Goal: Information Seeking & Learning: Understand process/instructions

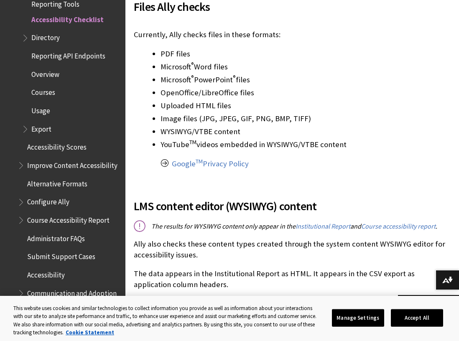
scroll to position [293, 0]
drag, startPoint x: 163, startPoint y: 53, endPoint x: 342, endPoint y: 145, distance: 201.2
click at [342, 145] on ul "PDF files Microsoft ® Word files Microsoft ® PowerPoint ® files OpenOffice/Libr…" at bounding box center [240, 108] width 213 height 121
copy ul "DF files Microsoft ® Word files Microsoft ® PowerPoint ® files OpenOffice/Libre…"
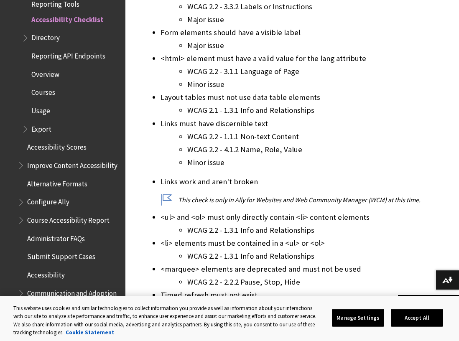
scroll to position [2218, 0]
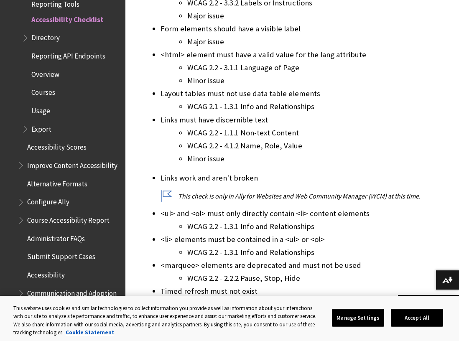
click at [418, 144] on li "WCAG 2.2 - 4.1.2 Name, Role, Value" at bounding box center [319, 146] width 264 height 12
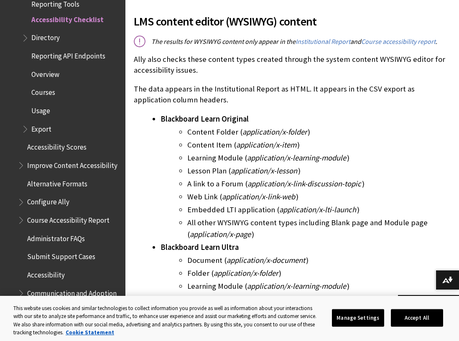
scroll to position [0, 0]
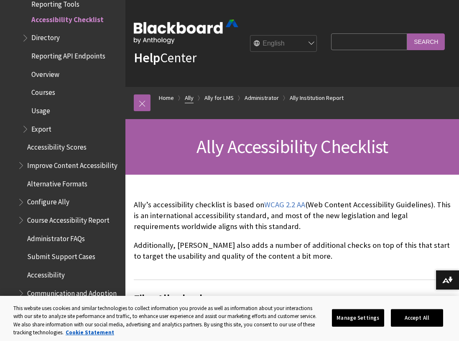
click at [186, 100] on link "Ally" at bounding box center [189, 98] width 9 height 10
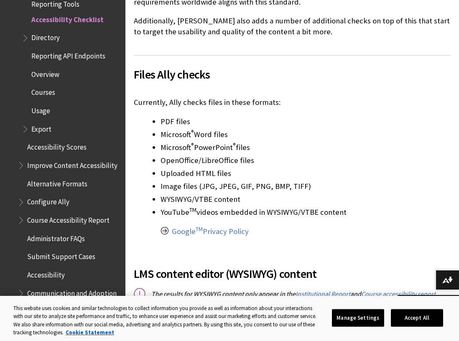
scroll to position [251, 0]
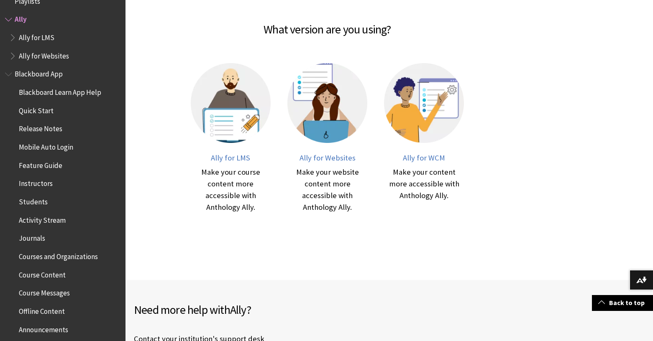
scroll to position [126, 0]
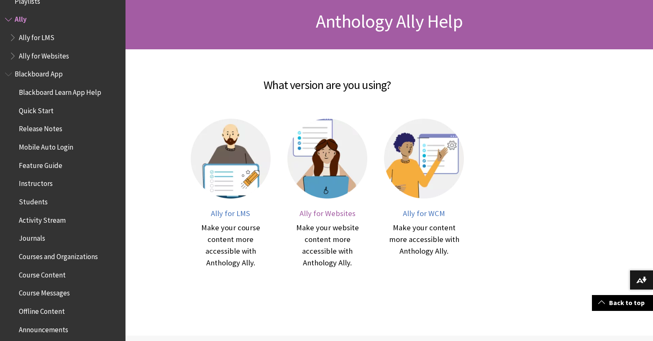
click at [328, 215] on span "Ally for Websites" at bounding box center [328, 214] width 56 height 10
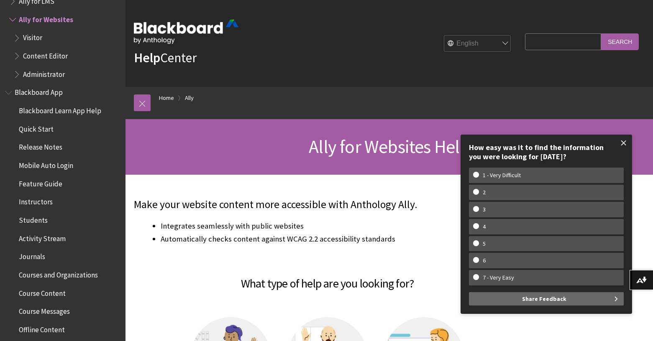
click at [623, 144] on span at bounding box center [624, 143] width 18 height 18
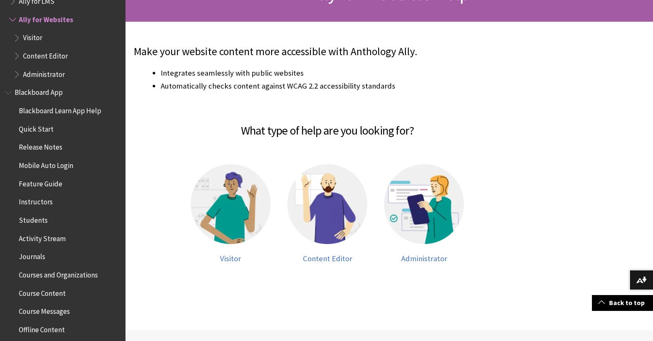
scroll to position [167, 0]
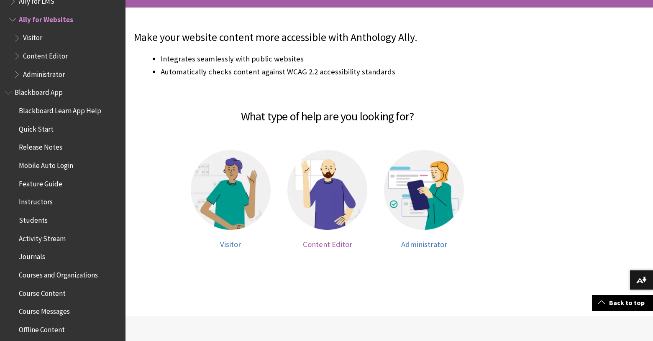
click at [313, 248] on span "Content Editor" at bounding box center [327, 245] width 49 height 10
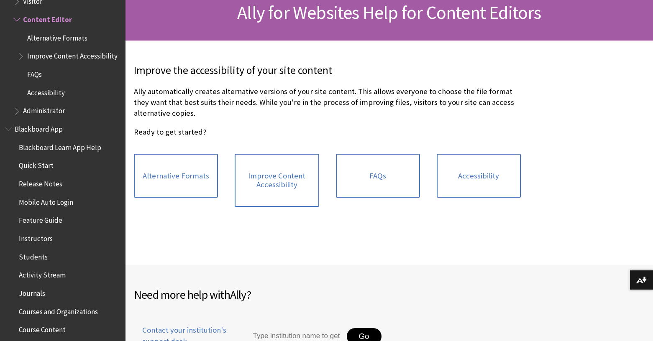
scroll to position [167, 0]
